Goal: Transaction & Acquisition: Purchase product/service

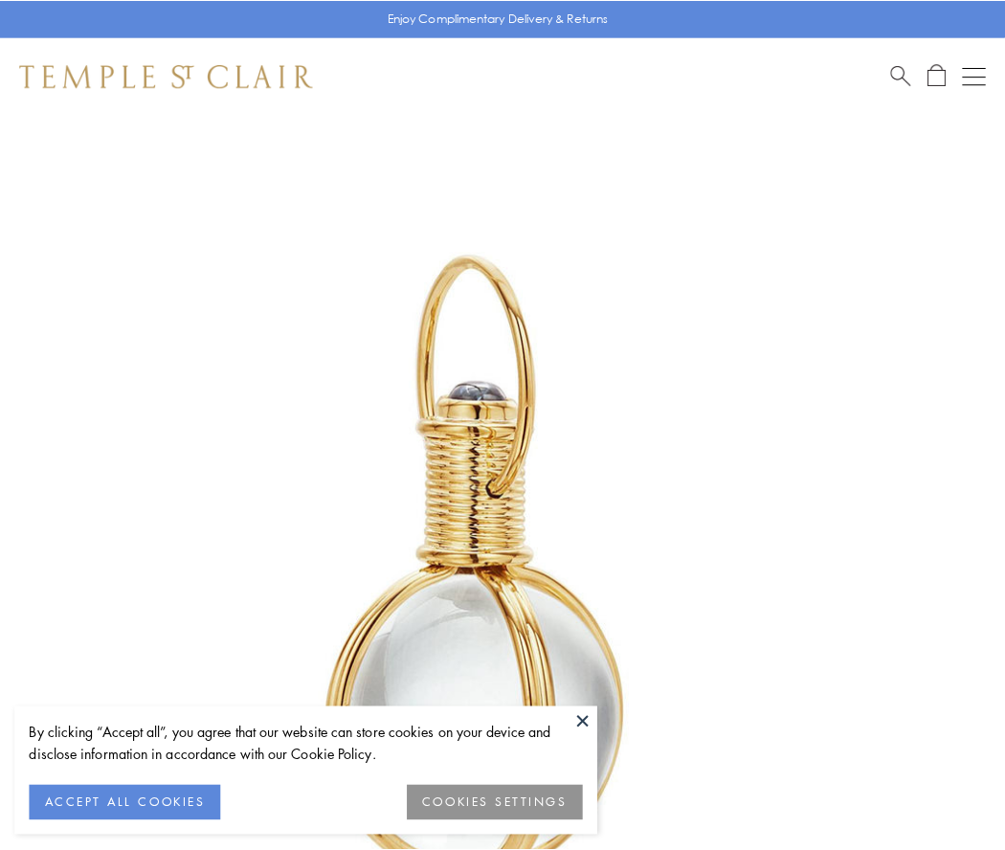
scroll to position [500, 0]
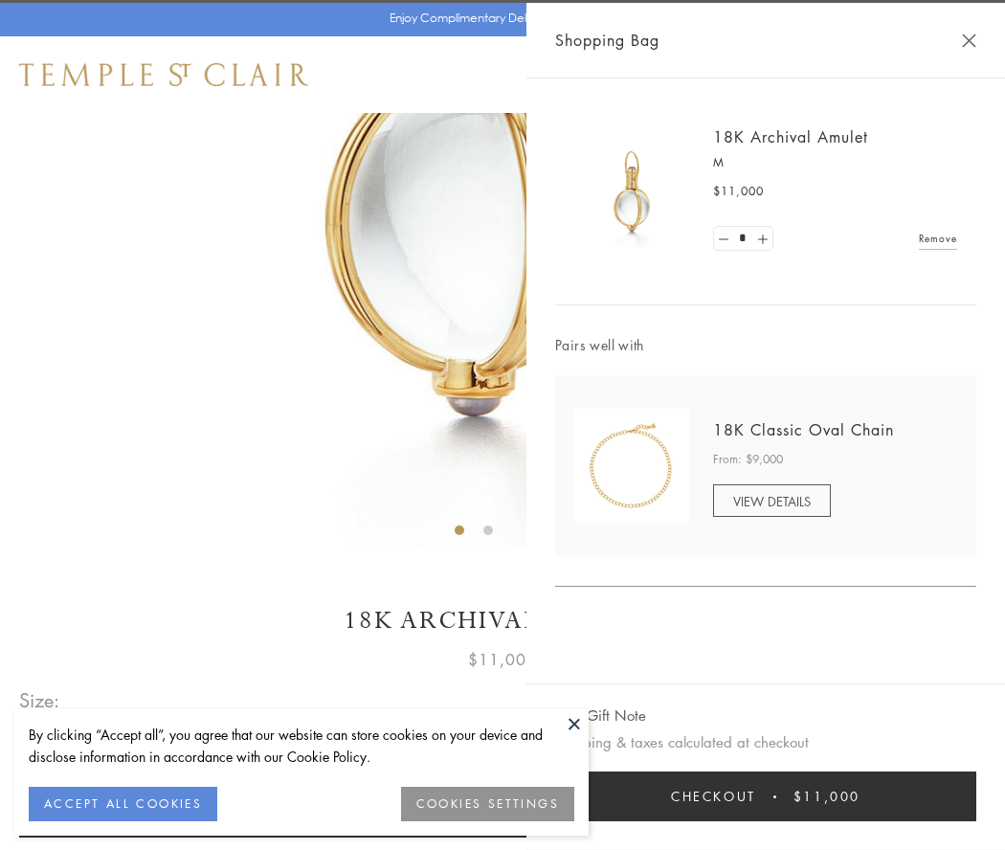
click at [766, 797] on button "Checkout $11,000" at bounding box center [765, 797] width 421 height 50
